Goal: Task Accomplishment & Management: Use online tool/utility

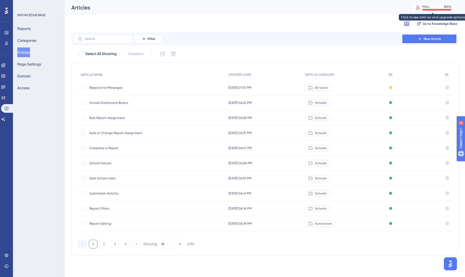
click at [429, 8] on div "MAU 100 %" at bounding box center [436, 7] width 29 height 4
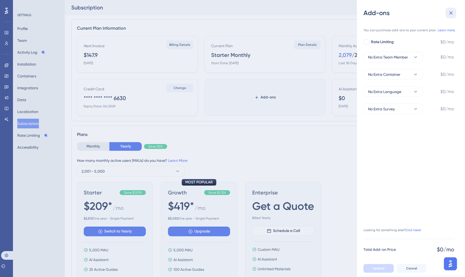
click at [452, 16] on button at bounding box center [450, 13] width 11 height 11
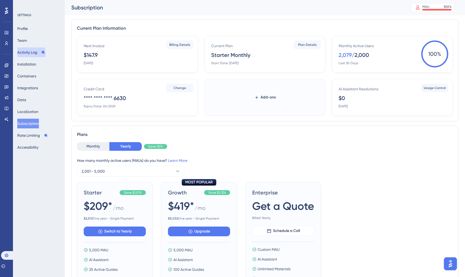
click at [33, 53] on button "Activity Log" at bounding box center [31, 52] width 28 height 10
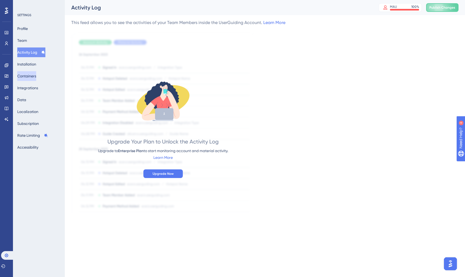
click at [31, 77] on button "Containers" at bounding box center [26, 76] width 19 height 10
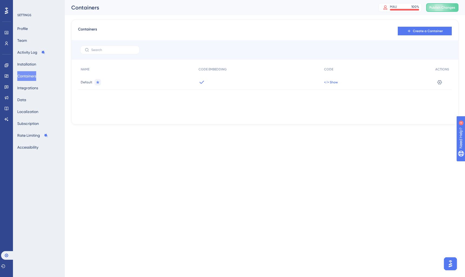
click at [332, 82] on span "</> Show" at bounding box center [331, 82] width 14 height 4
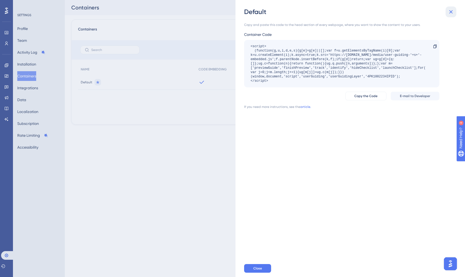
click at [452, 12] on icon at bounding box center [450, 12] width 6 height 6
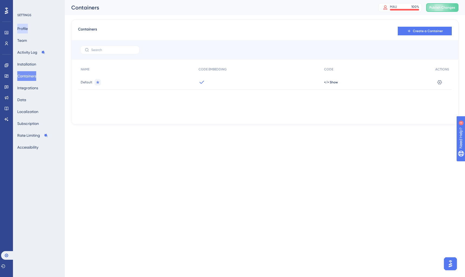
click at [24, 30] on button "Profile" at bounding box center [22, 29] width 11 height 10
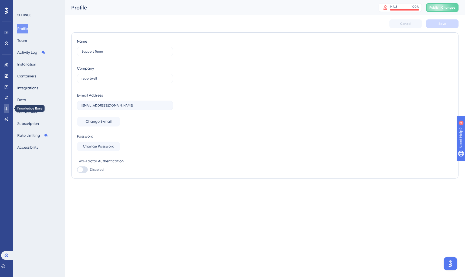
click at [6, 108] on icon at bounding box center [6, 108] width 4 height 4
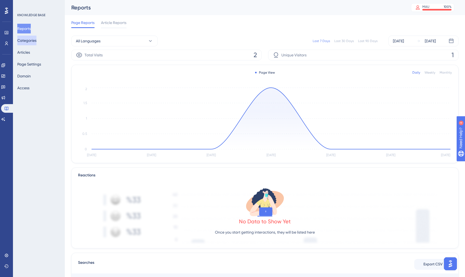
click at [30, 42] on button "Categories" at bounding box center [26, 41] width 19 height 10
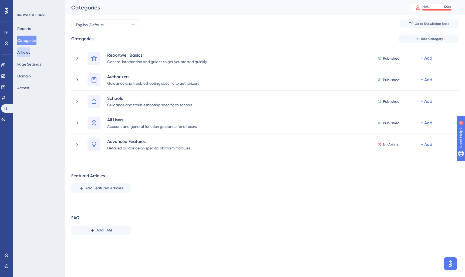
click at [29, 56] on button "Articles" at bounding box center [23, 52] width 13 height 10
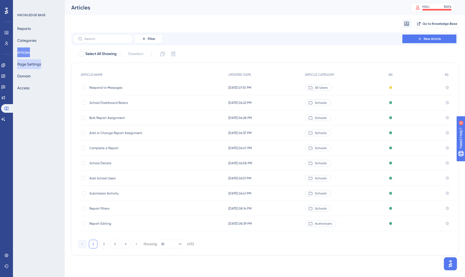
click at [30, 65] on button "Page Settings" at bounding box center [29, 64] width 24 height 10
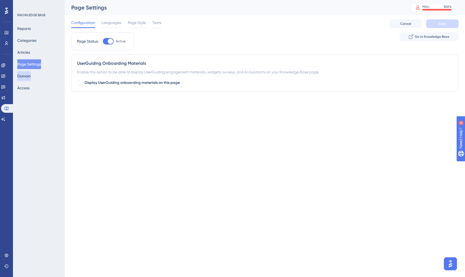
click at [26, 79] on button "Domain" at bounding box center [23, 76] width 13 height 10
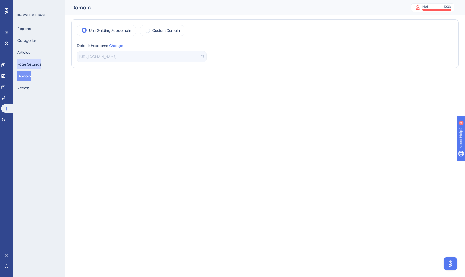
click at [28, 65] on button "Page Settings" at bounding box center [29, 64] width 24 height 10
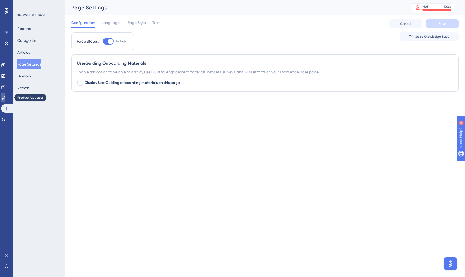
click at [5, 99] on icon at bounding box center [3, 98] width 4 height 4
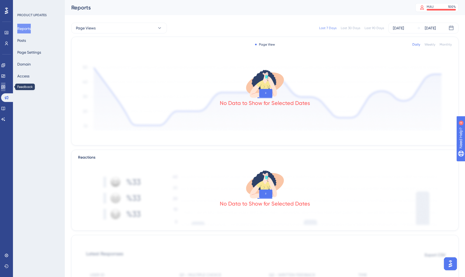
click at [5, 83] on link at bounding box center [3, 87] width 4 height 9
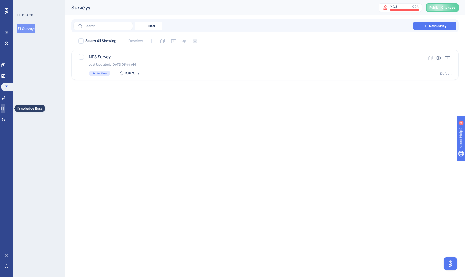
click at [5, 109] on icon at bounding box center [3, 108] width 4 height 4
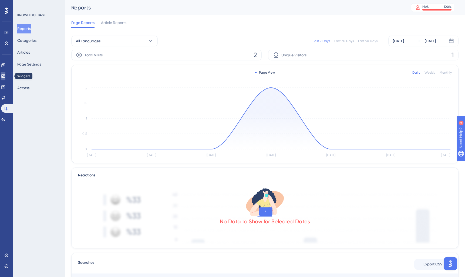
click at [5, 77] on icon at bounding box center [3, 75] width 4 height 3
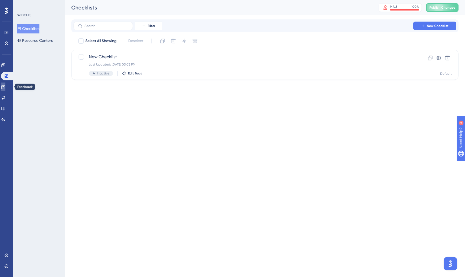
click at [5, 90] on link at bounding box center [3, 87] width 4 height 9
click at [431, 28] on span "New Survey" at bounding box center [437, 26] width 17 height 4
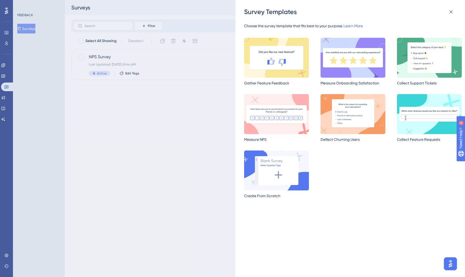
click at [426, 65] on img at bounding box center [429, 58] width 65 height 40
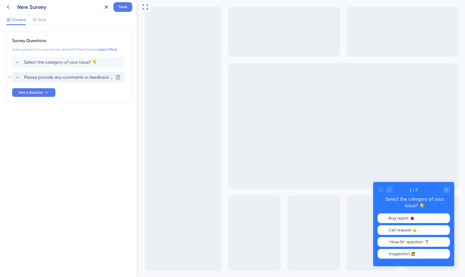
click at [58, 77] on span "Please provide any comments or feedback regarding your experience with our serv…" at bounding box center [68, 77] width 89 height 6
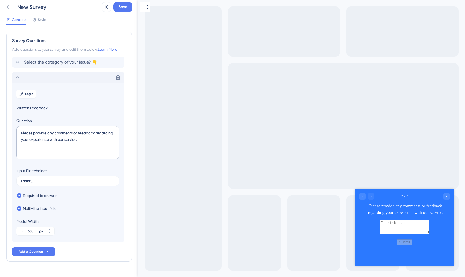
scroll to position [13, 0]
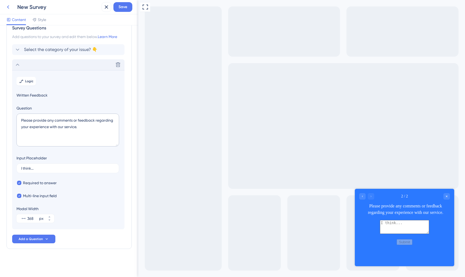
click at [8, 6] on icon at bounding box center [8, 7] width 6 height 6
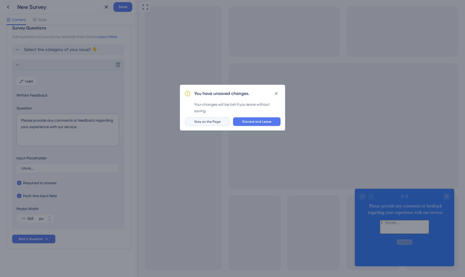
click at [216, 122] on span "Stay on the Page" at bounding box center [207, 122] width 26 height 4
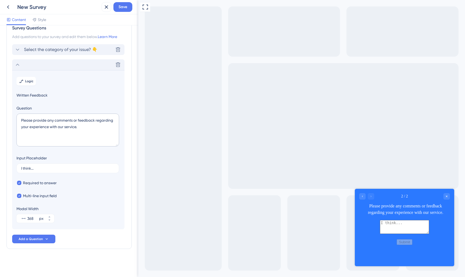
click at [42, 48] on span "Select the category of your issue? 👇" at bounding box center [60, 49] width 73 height 6
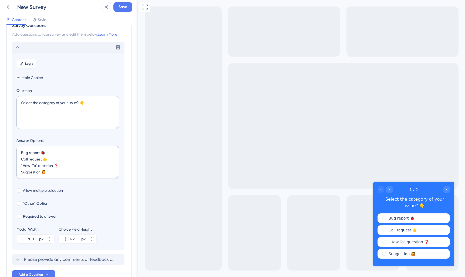
scroll to position [51, 0]
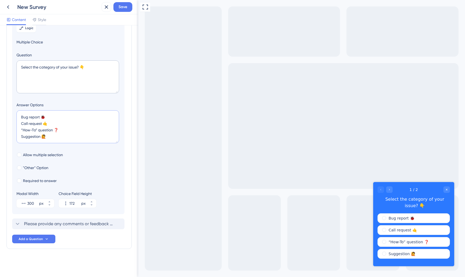
click at [52, 131] on textarea "Bug report 🐞 Call request 🤙 “How-To” question ❓ Suggestion 🙋" at bounding box center [67, 126] width 103 height 33
click at [72, 130] on textarea "Bug report 🐞 Call request 🤙 “How-To” question ❓ Suggestion 🙋" at bounding box center [67, 126] width 103 height 33
drag, startPoint x: 64, startPoint y: 130, endPoint x: 16, endPoint y: 125, distance: 48.0
click at [16, 125] on textarea "Bug report 🐞 Call request 🤙 “How-To” question ❓ Suggestion 🙋" at bounding box center [67, 126] width 103 height 33
type textarea "Bug report 🐞 Suggestion 🙋"
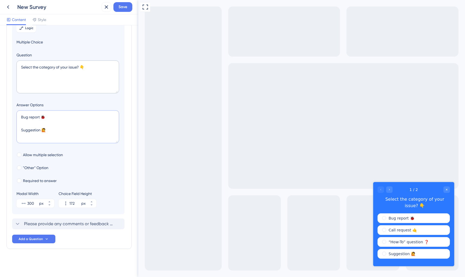
type input "84"
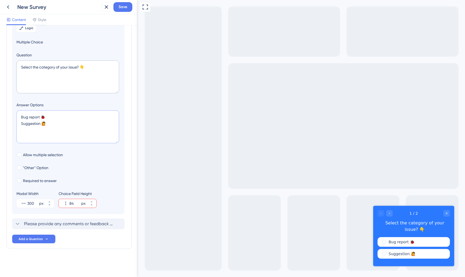
click at [31, 117] on textarea "Bug report 🐞 Suggestion 🙋" at bounding box center [67, 126] width 103 height 33
type textarea "Bug report 🐞 Suggestion 🙋"
click at [93, 202] on icon at bounding box center [91, 201] width 3 height 3
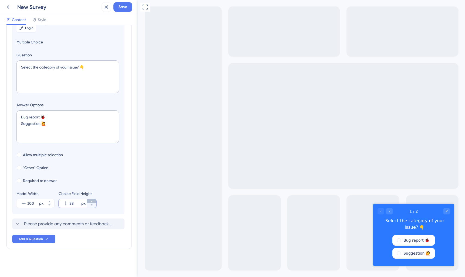
click at [93, 202] on icon at bounding box center [91, 201] width 3 height 3
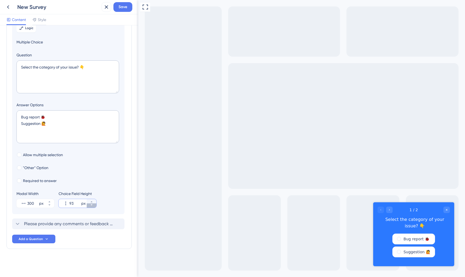
click at [92, 207] on button "93 px" at bounding box center [92, 205] width 10 height 4
click at [92, 207] on button "92 px" at bounding box center [92, 205] width 10 height 4
click at [92, 207] on button "91 px" at bounding box center [92, 205] width 10 height 4
click at [92, 207] on button "90 px" at bounding box center [92, 205] width 10 height 4
click at [92, 207] on button "89 px" at bounding box center [92, 205] width 10 height 4
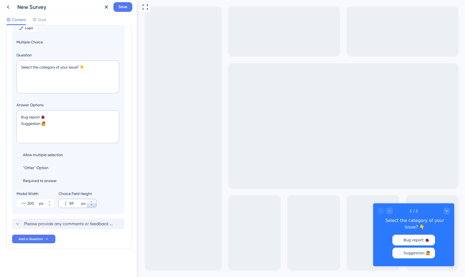
type input "88"
click at [92, 207] on button "88 px" at bounding box center [92, 205] width 10 height 4
click at [32, 117] on textarea "Bug report 🐞 Suggestion 🙋" at bounding box center [67, 126] width 103 height 33
click at [71, 119] on textarea "Bug report 🐞 Suggestion 🙋" at bounding box center [67, 126] width 103 height 33
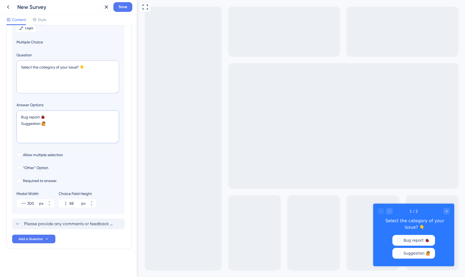
click at [58, 126] on textarea "Bug report 🐞 Suggestion 🙋" at bounding box center [67, 126] width 103 height 33
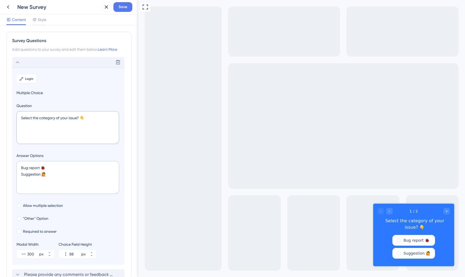
click at [38, 119] on textarea "Select the category of your issue? 👇" at bounding box center [67, 127] width 103 height 33
drag, startPoint x: 89, startPoint y: 118, endPoint x: 0, endPoint y: 117, distance: 89.0
click at [0, 117] on div "Survey Questions Add questions to your survey and edit them below. Learn More D…" at bounding box center [69, 151] width 138 height 252
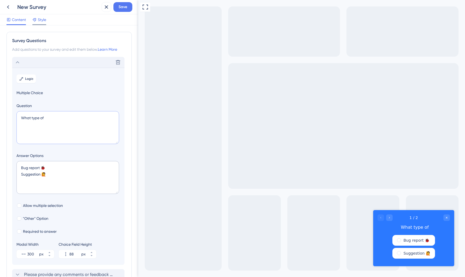
type textarea "What type of"
click at [41, 19] on span "Style" at bounding box center [42, 19] width 8 height 6
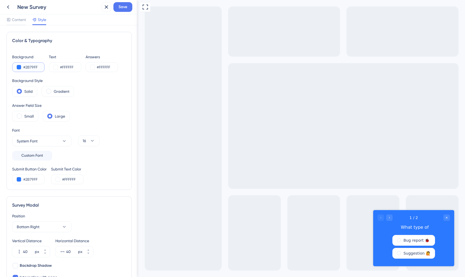
click at [35, 69] on input "#2B79FF" at bounding box center [34, 67] width 22 height 6
click at [44, 91] on div "Gradient" at bounding box center [58, 91] width 32 height 11
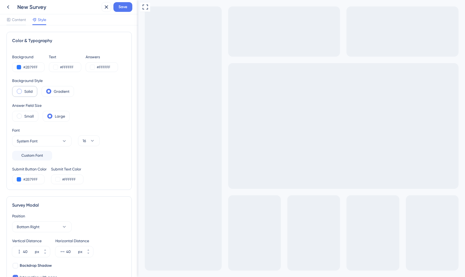
click at [16, 91] on div "Solid" at bounding box center [24, 91] width 25 height 11
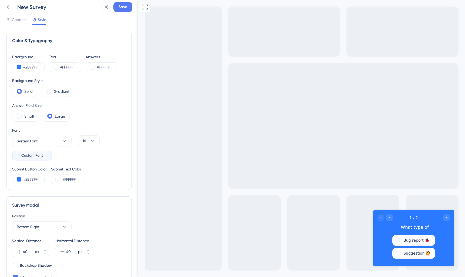
click at [38, 159] on span "Custom Font" at bounding box center [32, 155] width 22 height 6
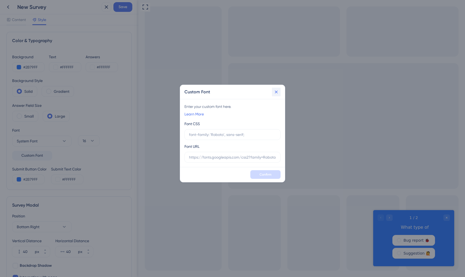
click at [278, 91] on icon at bounding box center [275, 91] width 5 height 5
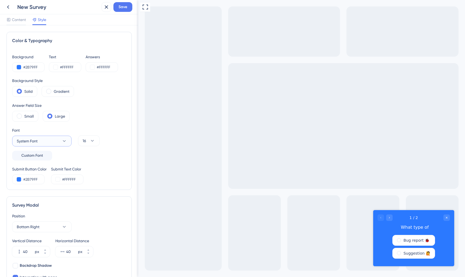
click at [54, 142] on button "System Font" at bounding box center [41, 141] width 59 height 11
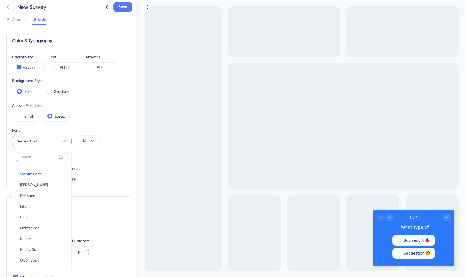
scroll to position [59, 0]
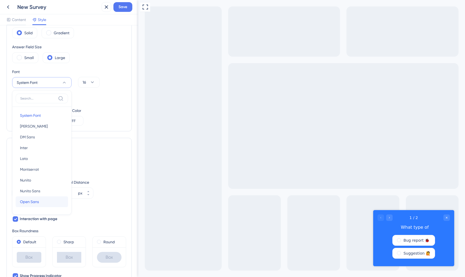
click at [30, 199] on span "Open Sans" at bounding box center [29, 202] width 19 height 6
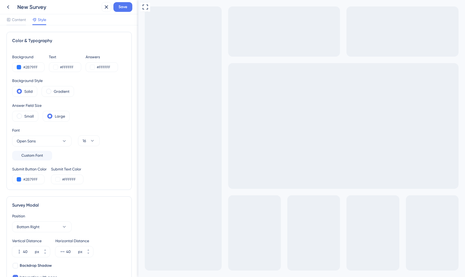
scroll to position [5, 0]
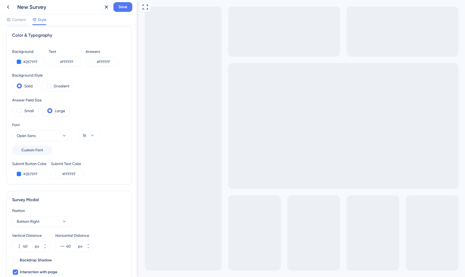
click at [48, 7] on div "New Survey" at bounding box center [58, 7] width 82 height 8
click at [31, 6] on div "New Survey" at bounding box center [58, 7] width 82 height 8
click at [24, 8] on div "New Survey" at bounding box center [58, 7] width 82 height 8
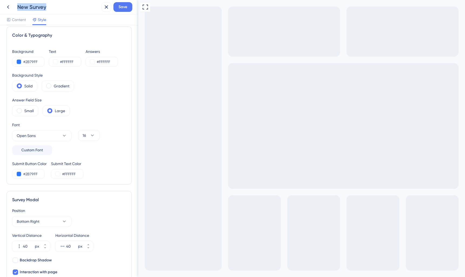
click at [48, 6] on div "New Survey" at bounding box center [58, 7] width 82 height 8
click at [116, 9] on button "Save" at bounding box center [122, 7] width 19 height 10
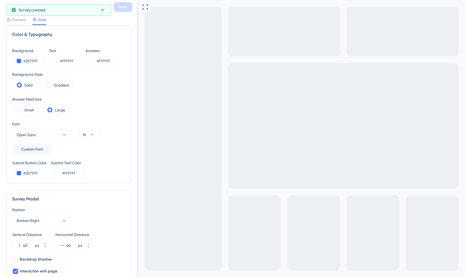
scroll to position [22, 0]
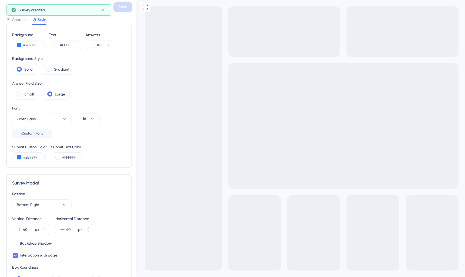
click at [165, 69] on div "Full Screen Preview" at bounding box center [301, 167] width 326 height 334
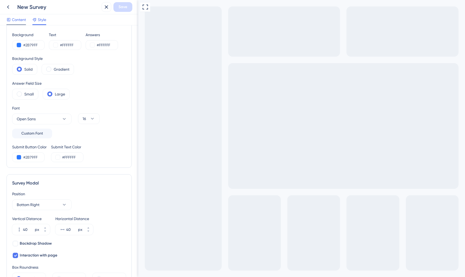
click at [18, 20] on span "Content" at bounding box center [19, 19] width 14 height 6
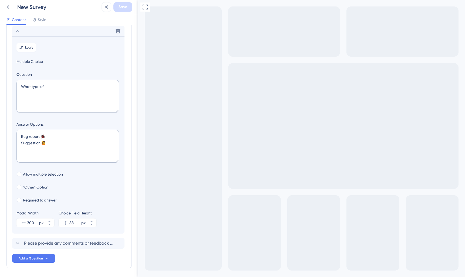
scroll to position [32, 0]
click at [27, 50] on button "Logic" at bounding box center [25, 47] width 19 height 9
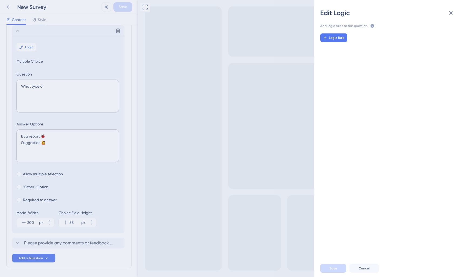
scroll to position [0, 0]
click at [455, 14] on button at bounding box center [450, 13] width 11 height 11
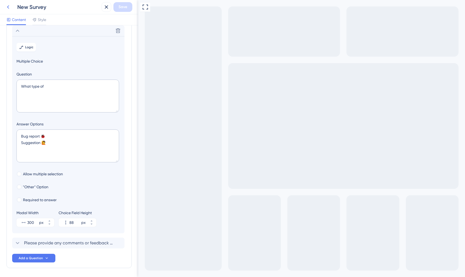
click at [6, 5] on icon at bounding box center [8, 7] width 6 height 6
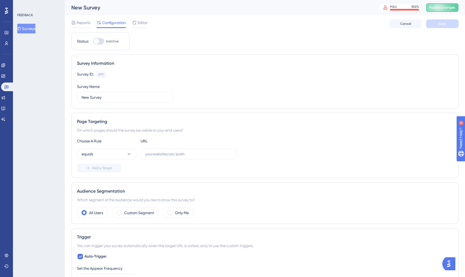
scroll to position [10, 0]
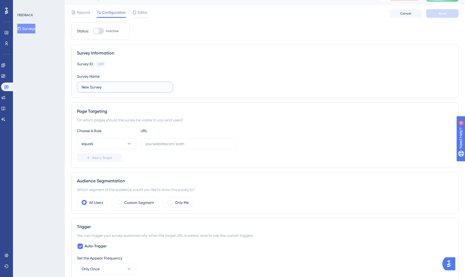
click at [116, 88] on input "New Survey" at bounding box center [124, 87] width 87 height 6
drag, startPoint x: 67, startPoint y: 84, endPoint x: 45, endPoint y: 82, distance: 22.0
click at [65, 82] on div "Performance Users Engagement Widgets Feedback Product Updates Knowledge Base AI…" at bounding box center [265, 239] width 400 height 498
drag, startPoint x: 10, startPoint y: 114, endPoint x: 1, endPoint y: 106, distance: 11.8
click at [7, 113] on div "Engagement Widgets Feedback Product Updates Knowledge Base AI Assistant" at bounding box center [6, 92] width 11 height 63
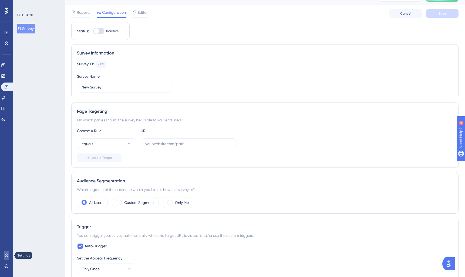
drag, startPoint x: 5, startPoint y: 254, endPoint x: 60, endPoint y: 205, distance: 73.4
click at [5, 254] on icon at bounding box center [6, 255] width 4 height 4
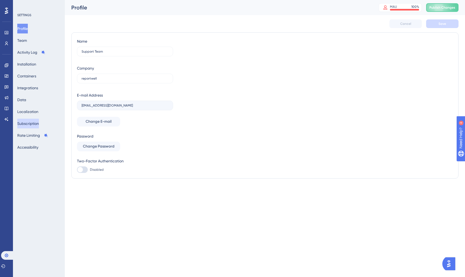
click at [30, 122] on button "Subscription" at bounding box center [28, 124] width 22 height 10
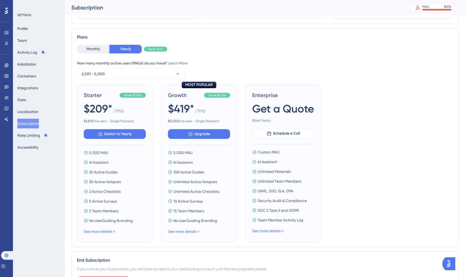
scroll to position [132, 0]
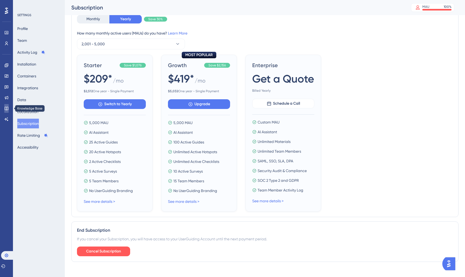
click at [6, 109] on icon at bounding box center [7, 109] width 4 height 4
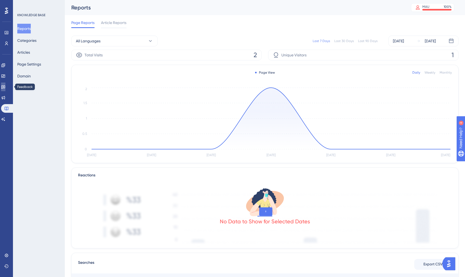
click at [5, 86] on icon at bounding box center [3, 87] width 4 height 4
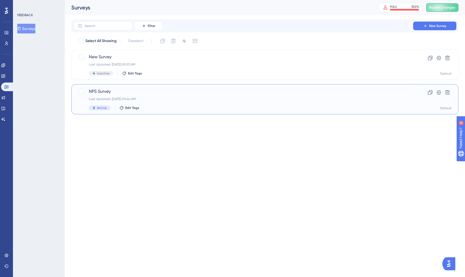
click at [165, 94] on span "NPS Survey" at bounding box center [243, 91] width 309 height 6
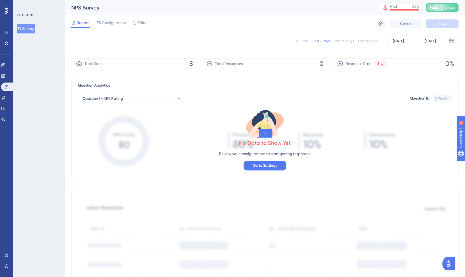
click at [26, 27] on button "Surveys" at bounding box center [26, 29] width 18 height 10
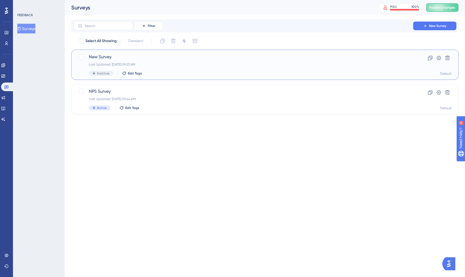
click at [179, 62] on div "New Survey Last Updated: [DATE] 09:23 AM Inactive Edit Tags" at bounding box center [243, 65] width 309 height 22
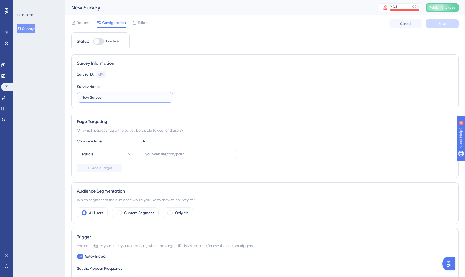
click at [95, 97] on input "New Survey" at bounding box center [124, 97] width 87 height 6
drag, startPoint x: 110, startPoint y: 97, endPoint x: 32, endPoint y: 94, distance: 78.3
click at [65, 94] on div "Performance Users Engagement Widgets Feedback Product Updates Knowledge Base AI…" at bounding box center [265, 249] width 400 height 498
type input "Feature Request"
click at [136, 27] on div at bounding box center [139, 27] width 15 height 1
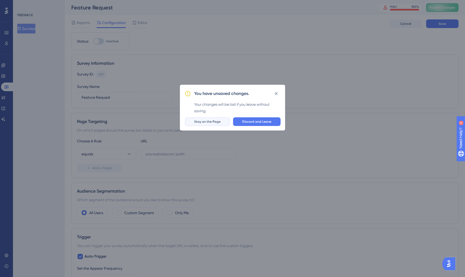
click at [196, 122] on span "Stay on the Page" at bounding box center [207, 122] width 26 height 4
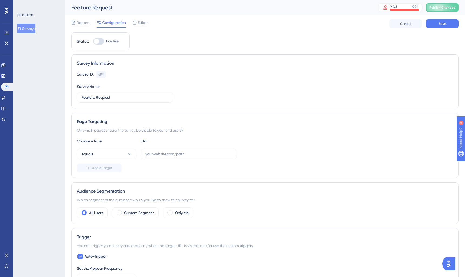
click at [440, 29] on div "Reports Configuration Editor Cancel Save" at bounding box center [264, 23] width 387 height 17
drag, startPoint x: 440, startPoint y: 25, endPoint x: 284, endPoint y: 60, distance: 160.5
click at [440, 25] on span "Save" at bounding box center [442, 24] width 8 height 4
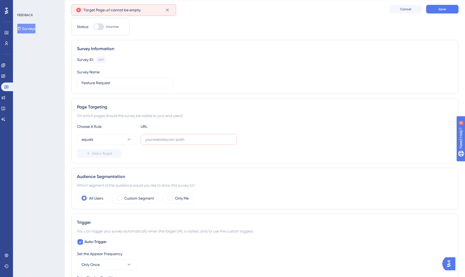
scroll to position [15, 0]
drag, startPoint x: 167, startPoint y: 10, endPoint x: 165, endPoint y: 15, distance: 5.5
click at [167, 11] on icon at bounding box center [167, 9] width 5 height 5
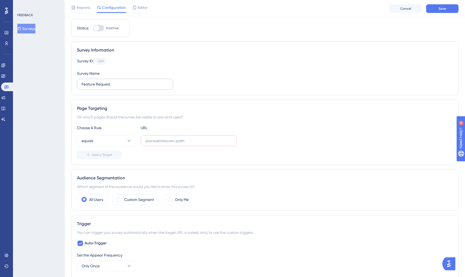
scroll to position [0, 0]
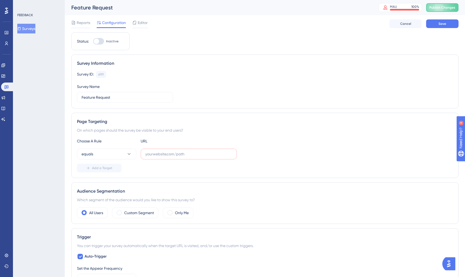
click at [188, 175] on div "Page Targeting On which pages should the survey be visible to your end users? C…" at bounding box center [264, 145] width 387 height 65
click at [80, 24] on span "Reports" at bounding box center [83, 22] width 13 height 6
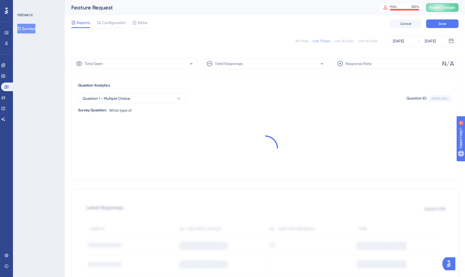
scroll to position [15, 0]
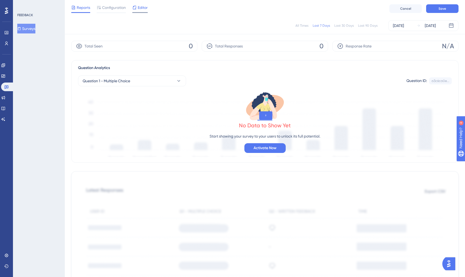
drag, startPoint x: 101, startPoint y: 5, endPoint x: 134, endPoint y: 27, distance: 40.0
click at [102, 6] on div "Configuration" at bounding box center [111, 7] width 29 height 6
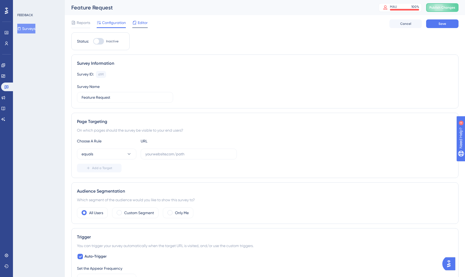
click at [145, 21] on span "Editor" at bounding box center [143, 22] width 10 height 6
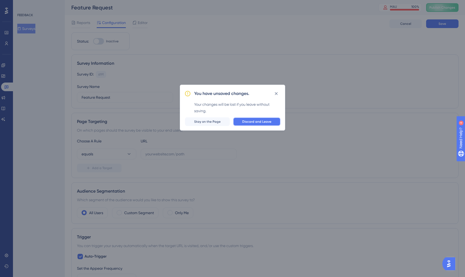
click at [254, 120] on span "Discard and Leave" at bounding box center [256, 122] width 29 height 4
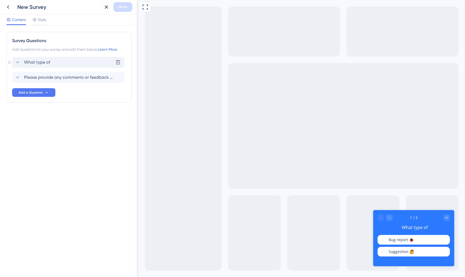
click at [42, 62] on span "What type of" at bounding box center [37, 62] width 26 height 6
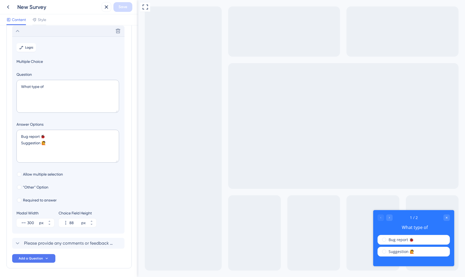
scroll to position [32, 0]
click at [33, 78] on div "Question What type of" at bounding box center [68, 92] width 104 height 43
click at [26, 90] on textarea "What type of" at bounding box center [67, 96] width 103 height 33
click at [43, 87] on textarea "What type of" at bounding box center [67, 96] width 103 height 33
drag, startPoint x: 55, startPoint y: 87, endPoint x: 0, endPoint y: 80, distance: 54.9
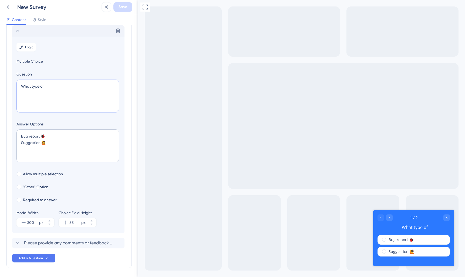
click at [0, 80] on div "Survey Questions Add questions to your survey and edit them below. Learn More D…" at bounding box center [69, 151] width 138 height 252
type textarea "I"
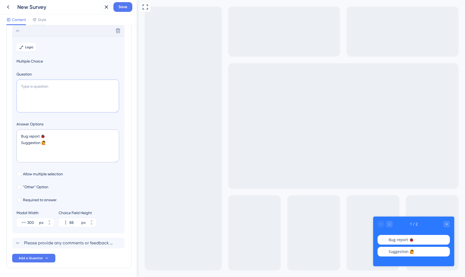
click at [29, 99] on textarea at bounding box center [67, 96] width 103 height 33
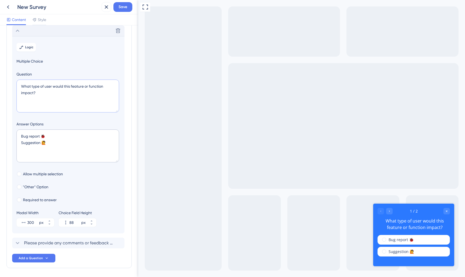
scroll to position [23, 0]
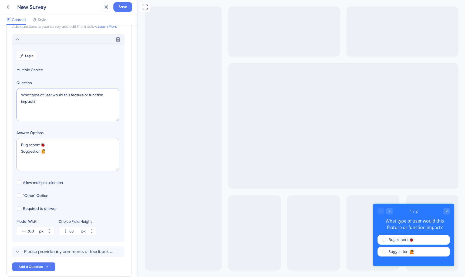
type textarea "What type of user would this feature or function impact?"
drag, startPoint x: 30, startPoint y: 149, endPoint x: 0, endPoint y: 143, distance: 30.5
click at [0, 143] on div "Survey Questions Add questions to your survey and edit them below. Learn More D…" at bounding box center [69, 151] width 138 height 252
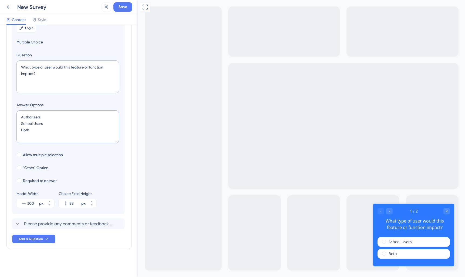
scroll to position [0, 0]
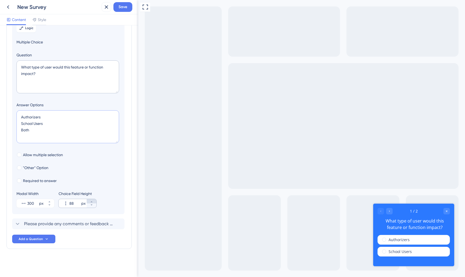
type textarea "Authorizers School Users Both"
click at [89, 202] on button "88 px" at bounding box center [92, 201] width 10 height 4
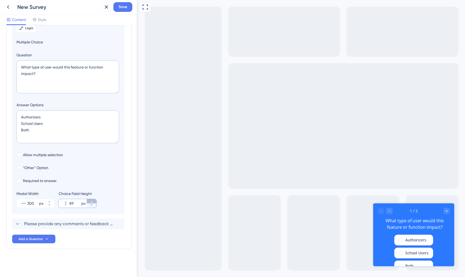
click at [90, 202] on icon at bounding box center [91, 201] width 3 height 3
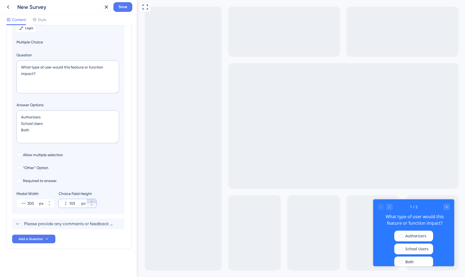
click at [90, 202] on icon at bounding box center [91, 201] width 3 height 3
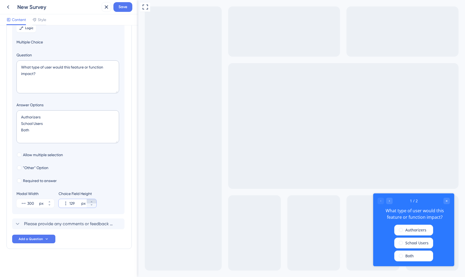
click at [90, 202] on icon at bounding box center [91, 201] width 3 height 3
type input "130"
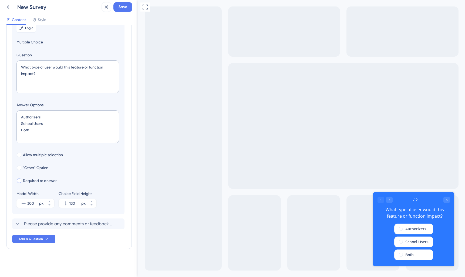
drag, startPoint x: 18, startPoint y: 181, endPoint x: 19, endPoint y: 183, distance: 3.0
click at [18, 182] on div at bounding box center [19, 181] width 4 height 4
checkbox input "true"
click at [36, 223] on span "Please provide any comments or feedback regarding your experience with our serv…" at bounding box center [68, 224] width 89 height 6
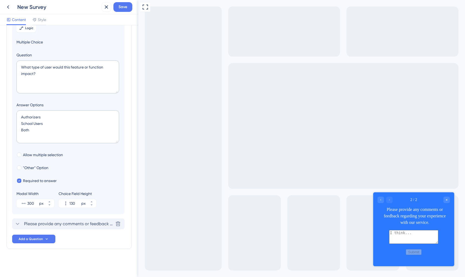
scroll to position [13, 0]
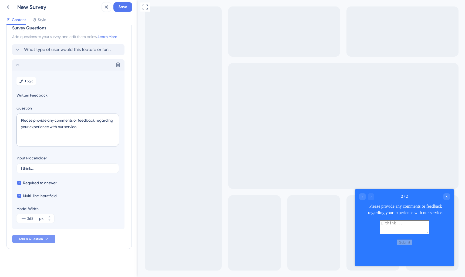
click at [35, 239] on span "Add a Question" at bounding box center [31, 239] width 24 height 4
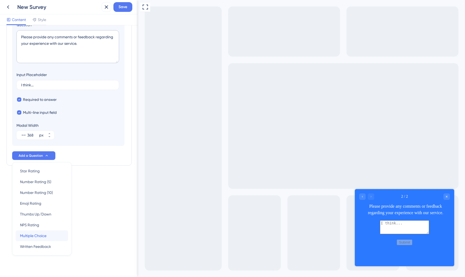
click at [44, 237] on span "Multiple Choice" at bounding box center [33, 236] width 26 height 6
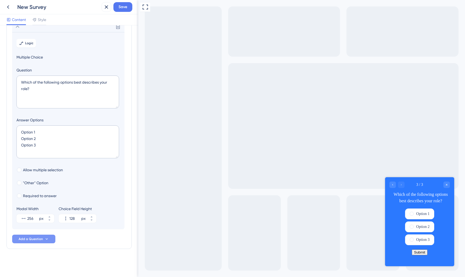
scroll to position [62, 0]
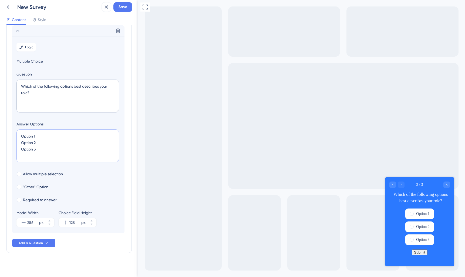
click at [56, 140] on textarea "Option 1 Option 2 Option 3" at bounding box center [67, 146] width 103 height 33
click at [49, 87] on textarea "Which of the following options best describes your role?" at bounding box center [67, 96] width 103 height 33
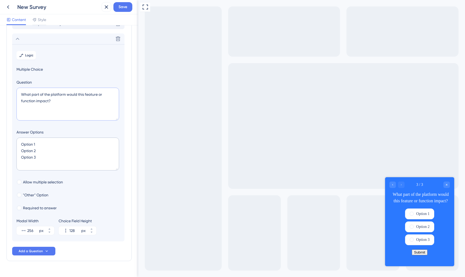
type textarea "What part of the platform would this feature or function impact?"
drag, startPoint x: 48, startPoint y: 159, endPoint x: 0, endPoint y: 140, distance: 51.9
click at [0, 140] on div "Survey Questions Add questions to your survey and edit them below. Learn More W…" at bounding box center [69, 151] width 138 height 252
type textarea "H"
type input "40"
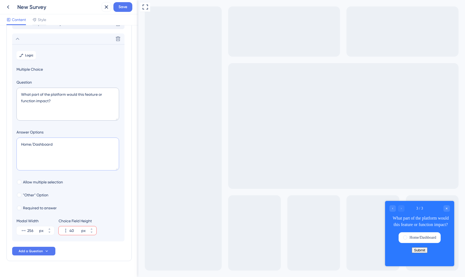
type textarea "Home/Dashboard S"
type input "84"
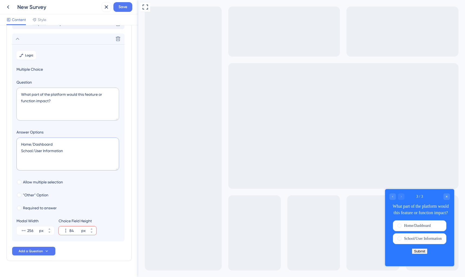
scroll to position [53, 0]
click at [33, 152] on textarea "Home/Dashboard School/User Information" at bounding box center [67, 154] width 103 height 33
click at [51, 151] on textarea "Home/Dashboard Schools/User Information" at bounding box center [67, 154] width 103 height 33
click at [51, 151] on textarea "Home/Dashboard Schools/User Information" at bounding box center [67, 153] width 103 height 33
type textarea "Home/Dashboard Schools/Users R"
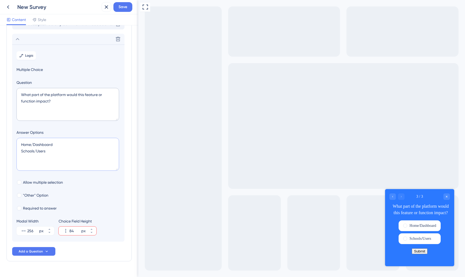
type input "128"
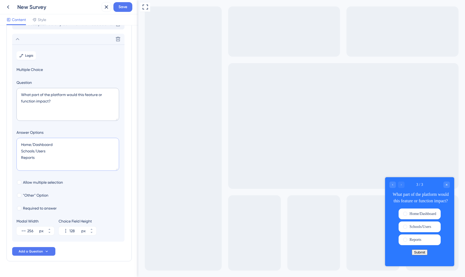
type textarea "Home/Dashboard Schools/Users Reports S"
type input "172"
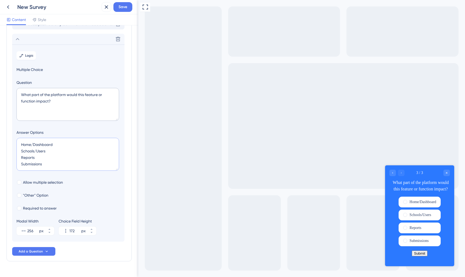
scroll to position [2, 0]
type textarea "Home/Dashboard Schools/Users Reports Submissions S"
type input "216"
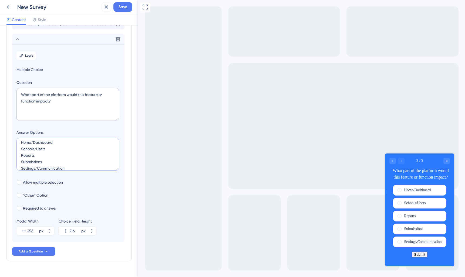
scroll to position [13, 0]
click at [50, 167] on textarea "Home/Dashboard Schools/Users Reports Submissions Settings/Communication" at bounding box center [67, 154] width 103 height 33
type textarea "Home/Dashboard Schools/Users Reports Submissions Settings/Communication"
click at [48, 229] on icon at bounding box center [49, 229] width 3 height 3
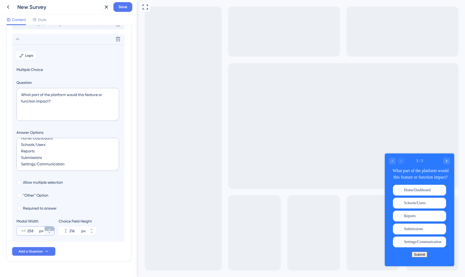
click at [48, 229] on icon at bounding box center [49, 229] width 3 height 3
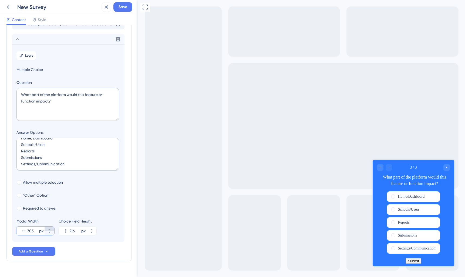
click at [48, 229] on icon at bounding box center [49, 229] width 3 height 3
click at [49, 234] on icon at bounding box center [49, 232] width 3 height 3
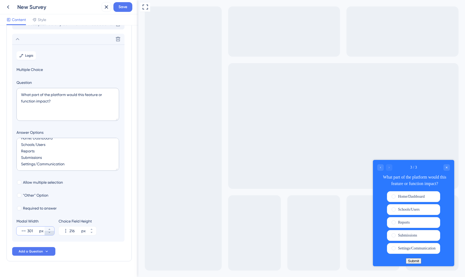
type input "300"
